Goal: Transaction & Acquisition: Subscribe to service/newsletter

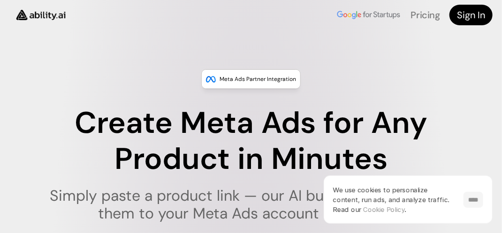
click at [469, 198] on input "****" at bounding box center [473, 200] width 20 height 16
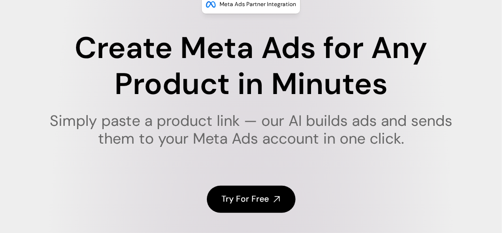
scroll to position [94, 0]
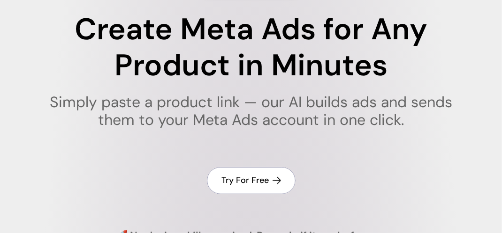
click at [256, 179] on h4 "Try For Free" at bounding box center [245, 181] width 47 height 12
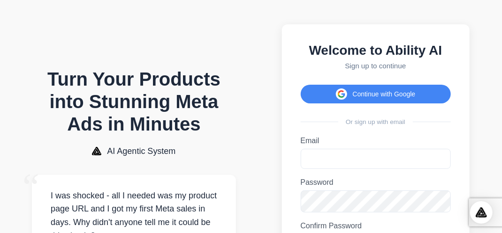
click at [257, 179] on section "Turn Your Products into Stunning Meta Ads in Minutes AI Agentic System “ I was …" at bounding box center [133, 191] width 249 height 365
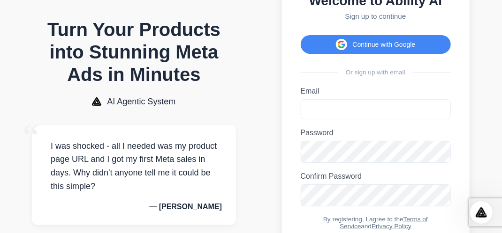
scroll to position [68, 0]
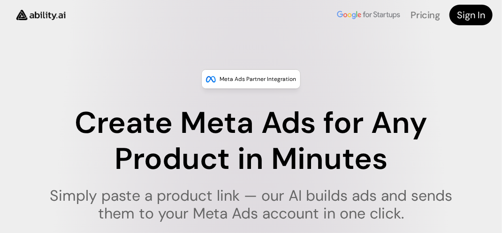
click at [499, 231] on div "Meta Ads Partner Integration Create Meta Ads for Any Product in Minutes Simply …" at bounding box center [251, 202] width 502 height 326
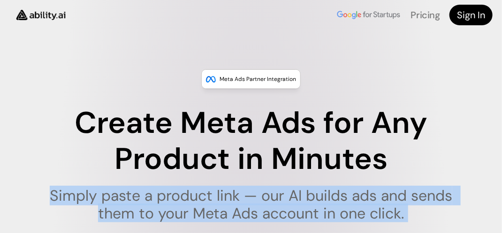
click at [499, 231] on div "Meta Ads Partner Integration Create Meta Ads for Any Product in Minutes Simply …" at bounding box center [251, 202] width 502 height 326
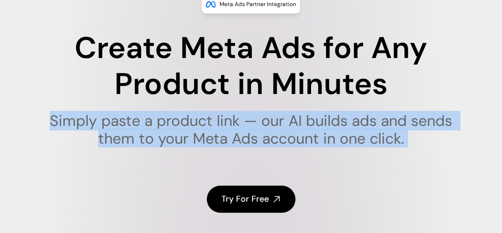
scroll to position [94, 0]
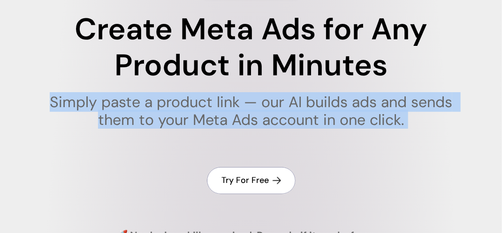
click at [240, 178] on h4 "Try For Free" at bounding box center [245, 181] width 47 height 12
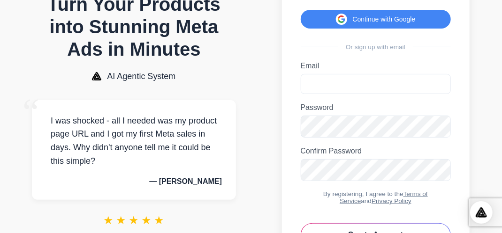
scroll to position [94, 0]
